Goal: Information Seeking & Learning: Check status

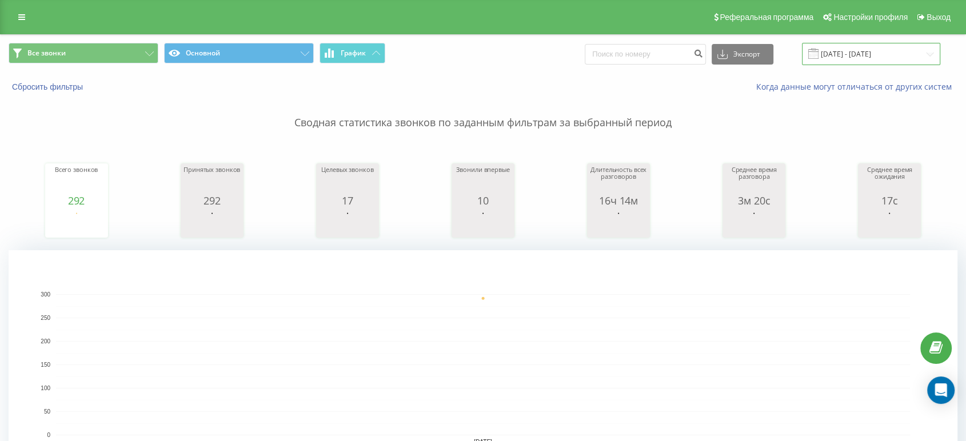
click at [860, 51] on input "[DATE] - [DATE]" at bounding box center [871, 54] width 138 height 22
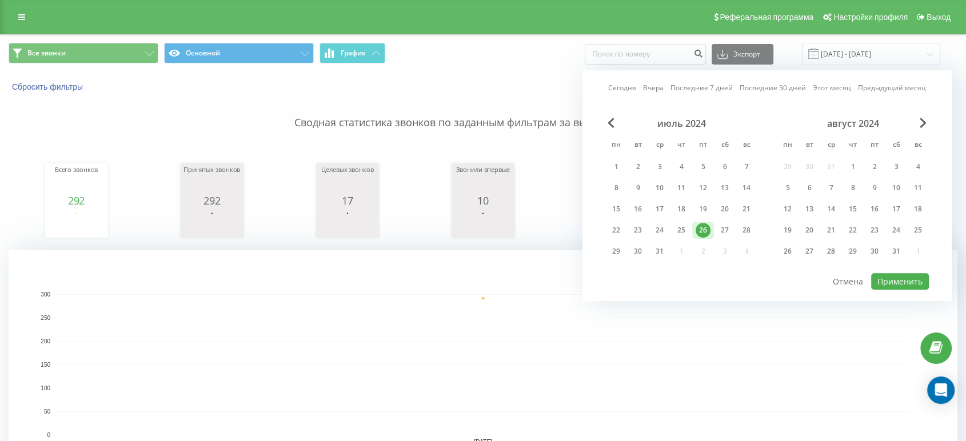
click at [627, 86] on link "Сегодня" at bounding box center [622, 88] width 28 height 11
click at [891, 275] on button "Применить" at bounding box center [900, 281] width 58 height 17
type input "[DATE] - [DATE]"
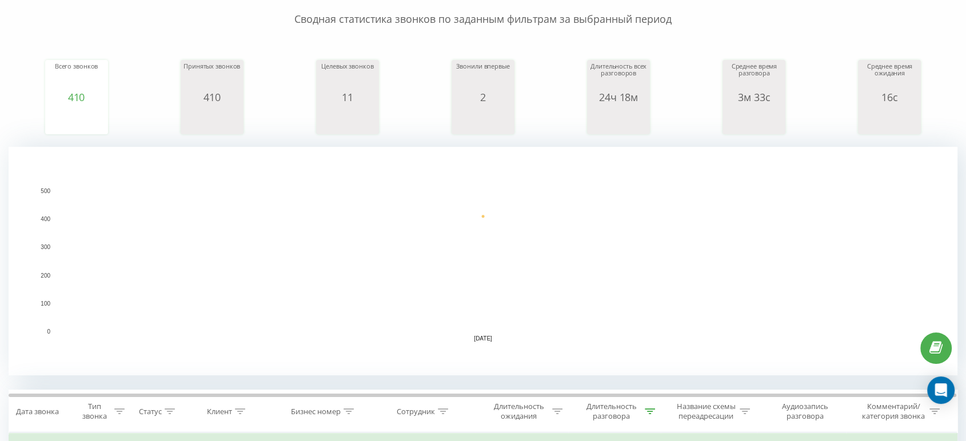
scroll to position [254, 0]
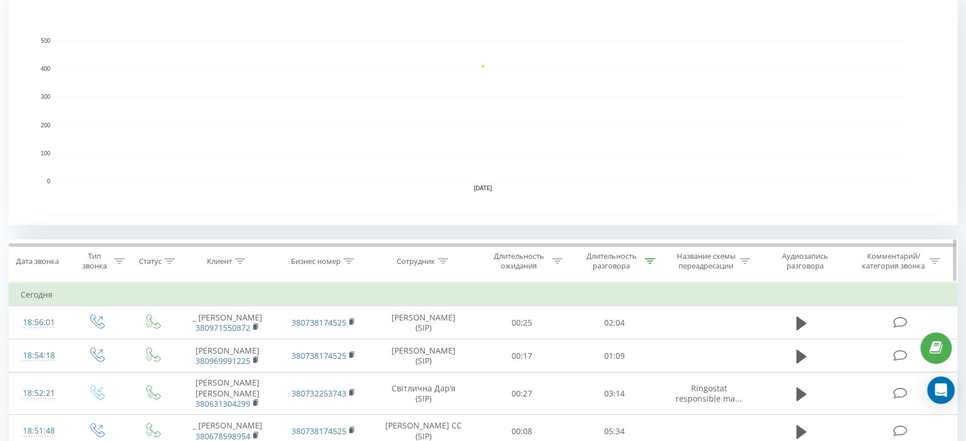
click at [439, 258] on icon at bounding box center [443, 261] width 10 height 6
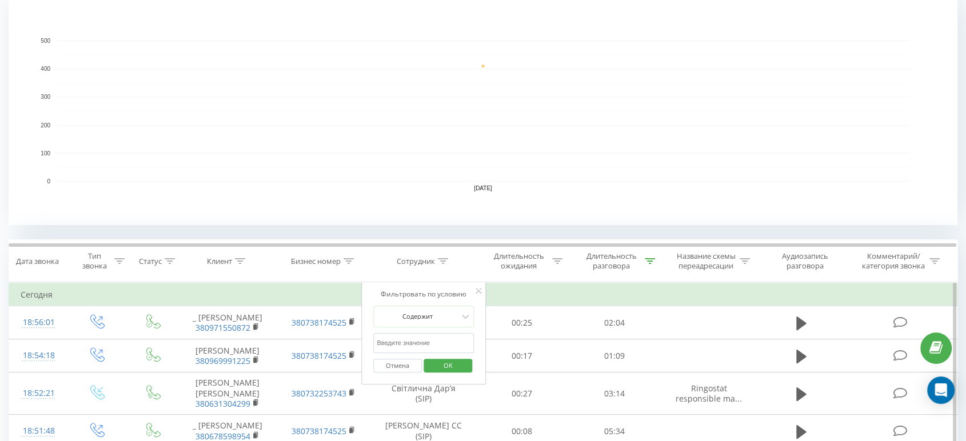
click at [439, 339] on input "text" at bounding box center [423, 343] width 101 height 20
type input "[PERSON_NAME]"
click at [453, 367] on span "OK" at bounding box center [448, 366] width 32 height 18
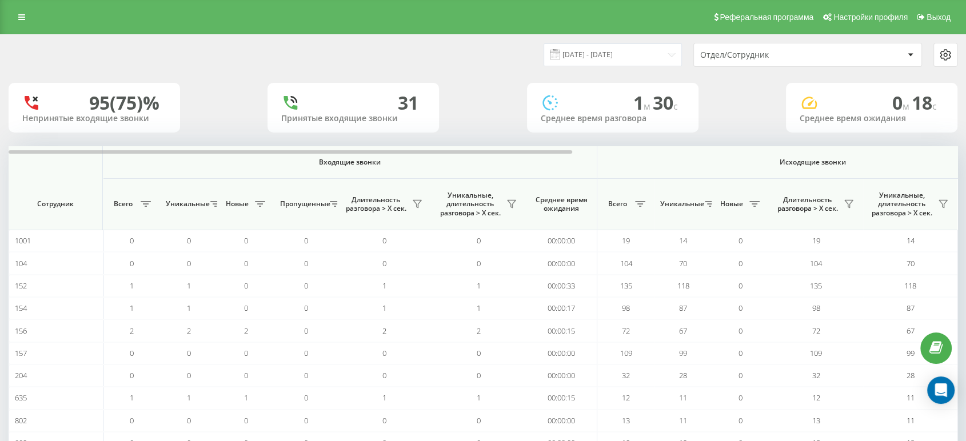
click at [707, 54] on div "Отдел/Сотрудник" at bounding box center [768, 55] width 137 height 10
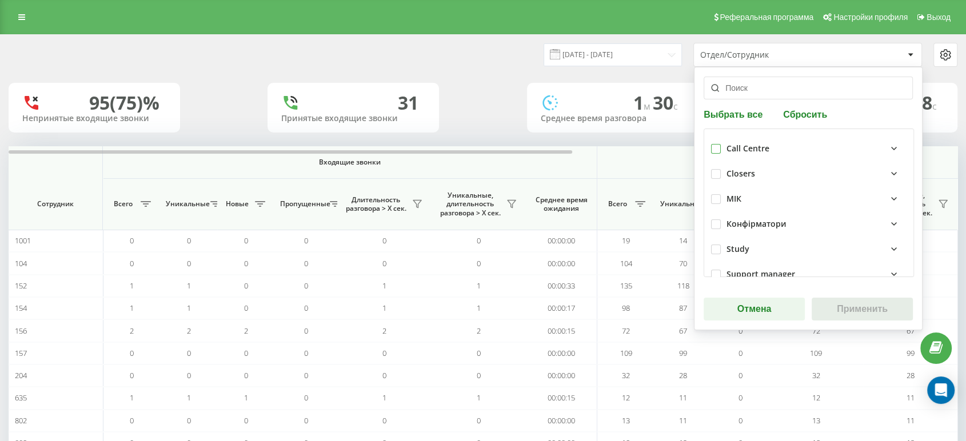
click at [716, 144] on div at bounding box center [716, 149] width 10 height 10
checkbox input "true"
click at [856, 310] on button "Применить" at bounding box center [862, 309] width 101 height 23
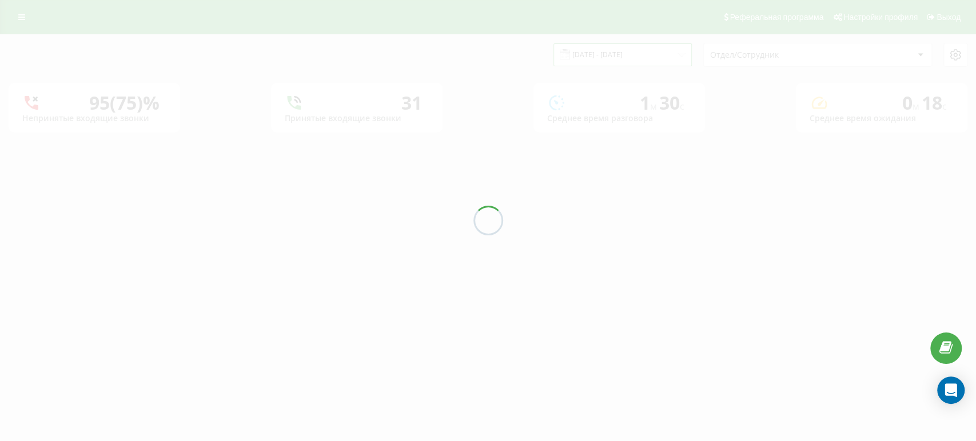
click at [631, 55] on input "[DATE] - [DATE]" at bounding box center [622, 54] width 138 height 22
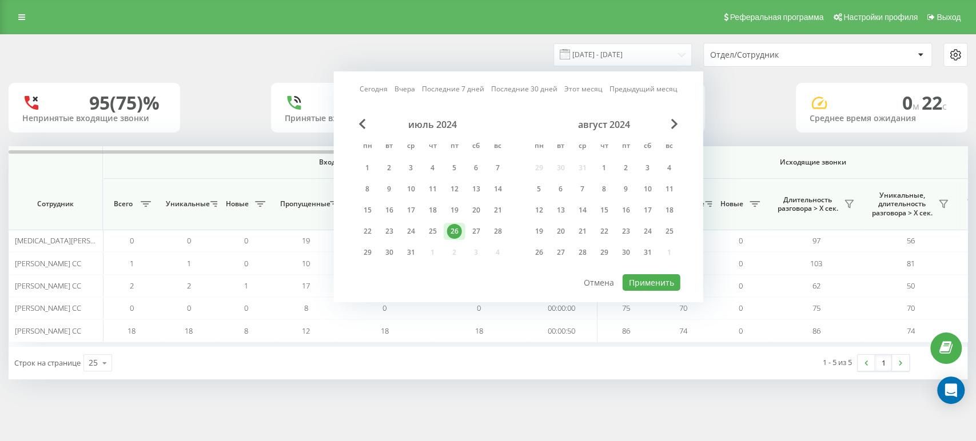
click at [384, 85] on link "Сегодня" at bounding box center [374, 88] width 28 height 11
click at [667, 285] on button "Применить" at bounding box center [652, 282] width 58 height 17
type input "[DATE] - [DATE]"
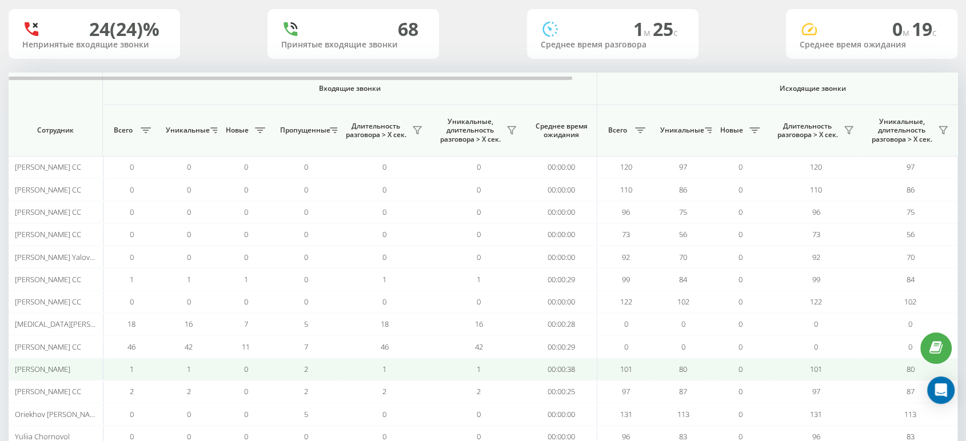
scroll to position [127, 0]
